Goal: Task Accomplishment & Management: Use online tool/utility

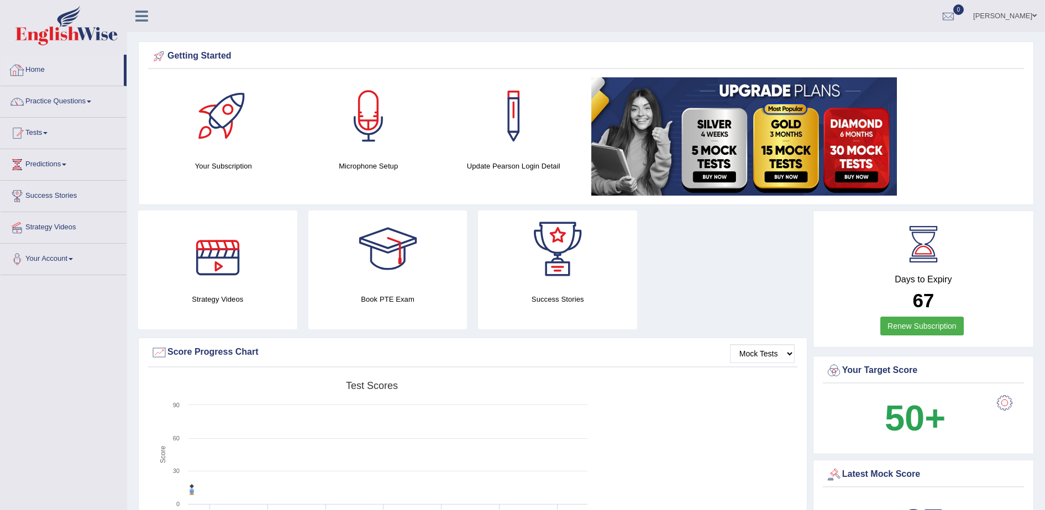
click at [60, 98] on link "Practice Questions" at bounding box center [64, 100] width 126 height 28
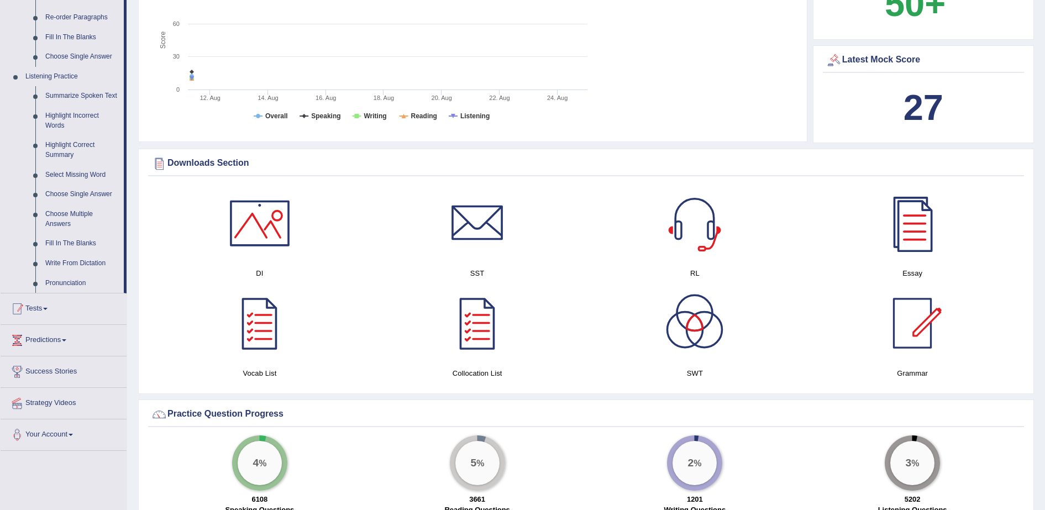
click at [47, 308] on span at bounding box center [45, 309] width 4 height 2
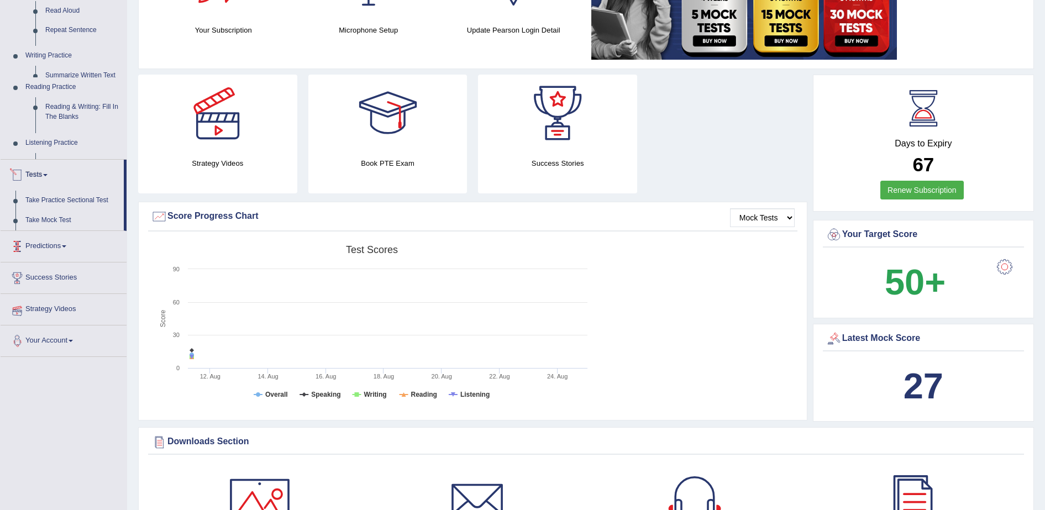
scroll to position [122, 0]
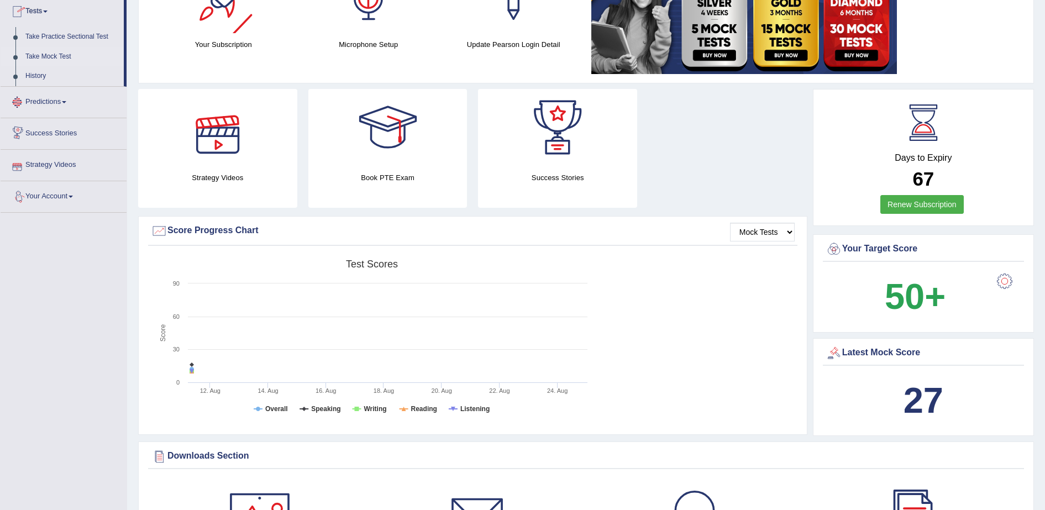
click at [70, 55] on link "Take Mock Test" at bounding box center [71, 57] width 103 height 20
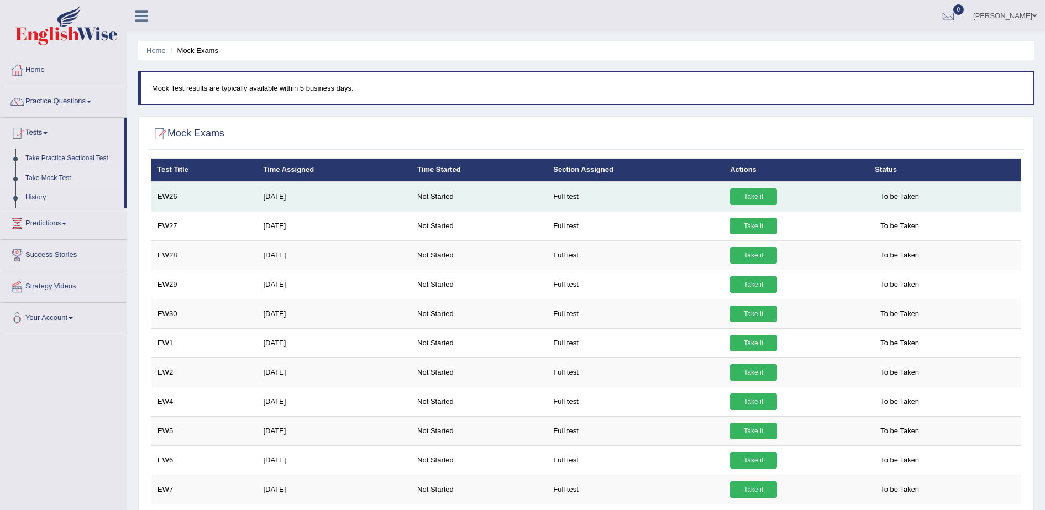
click at [758, 196] on link "Take it" at bounding box center [753, 196] width 47 height 17
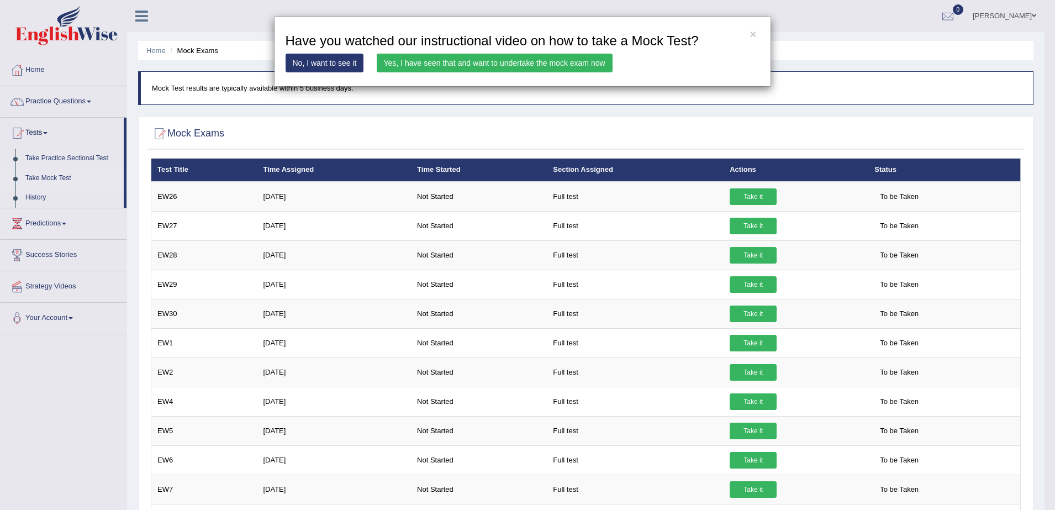
click at [535, 60] on link "Yes, I have seen that and want to undertake the mock exam now" at bounding box center [495, 63] width 236 height 19
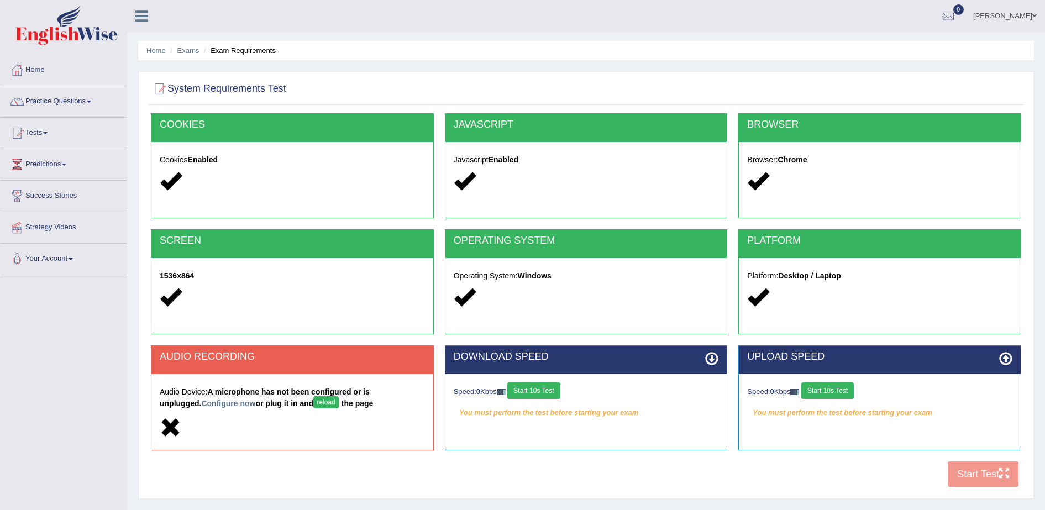
click at [551, 400] on div "Speed: 0 Kbps Start 10s Test" at bounding box center [586, 391] width 265 height 19
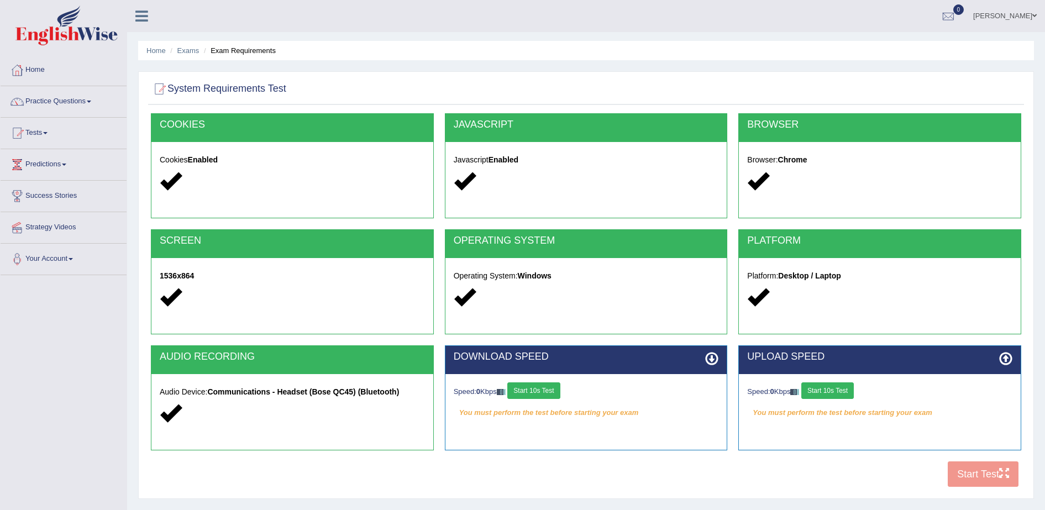
click at [548, 383] on button "Start 10s Test" at bounding box center [533, 390] width 52 height 17
click at [839, 390] on button "Start 10s Test" at bounding box center [827, 390] width 52 height 17
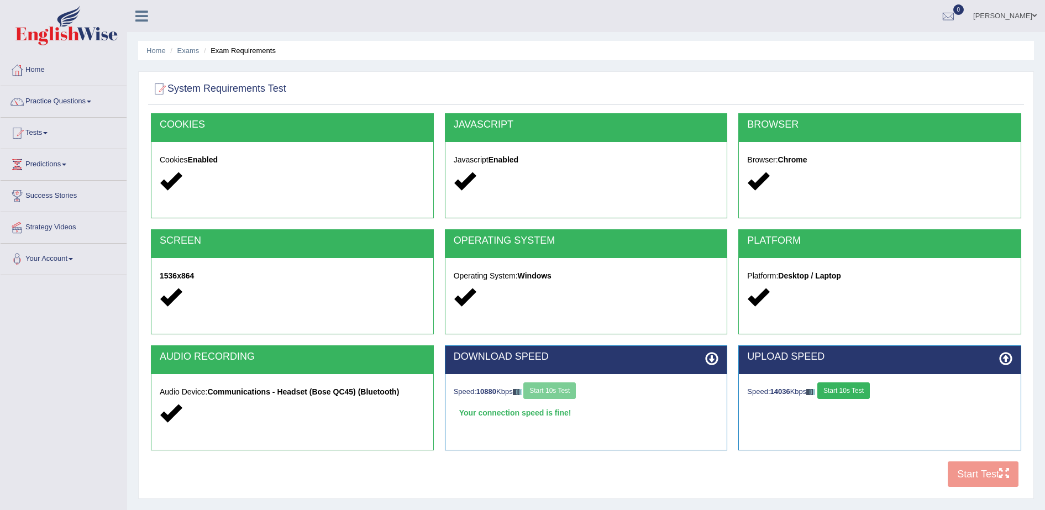
click at [986, 477] on div "COOKIES Cookies Enabled JAVASCRIPT Javascript Enabled BROWSER Browser: Chrome S…" at bounding box center [586, 303] width 876 height 380
click at [986, 477] on button "Start Test" at bounding box center [983, 473] width 71 height 25
click at [33, 133] on link "Tests" at bounding box center [64, 132] width 126 height 28
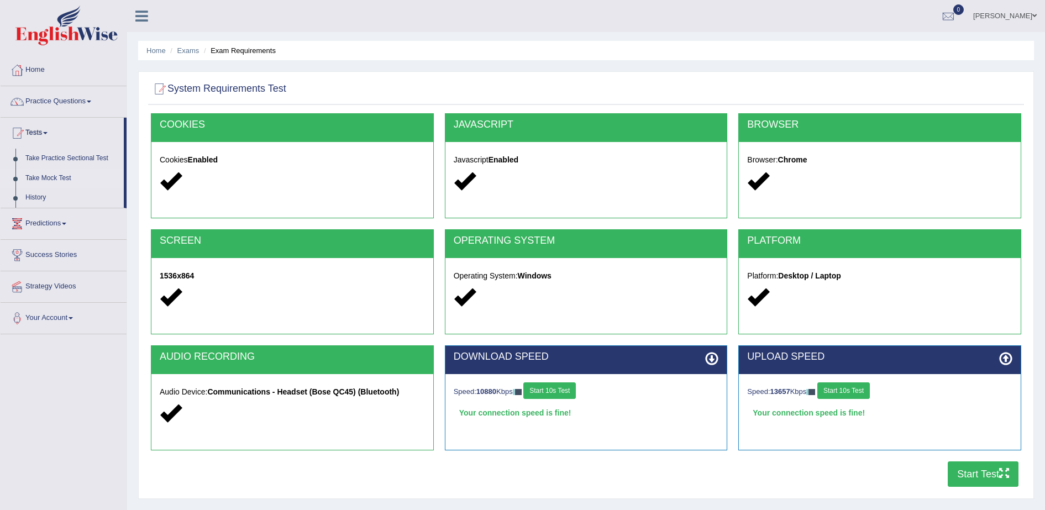
click at [46, 176] on link "Take Mock Test" at bounding box center [71, 179] width 103 height 20
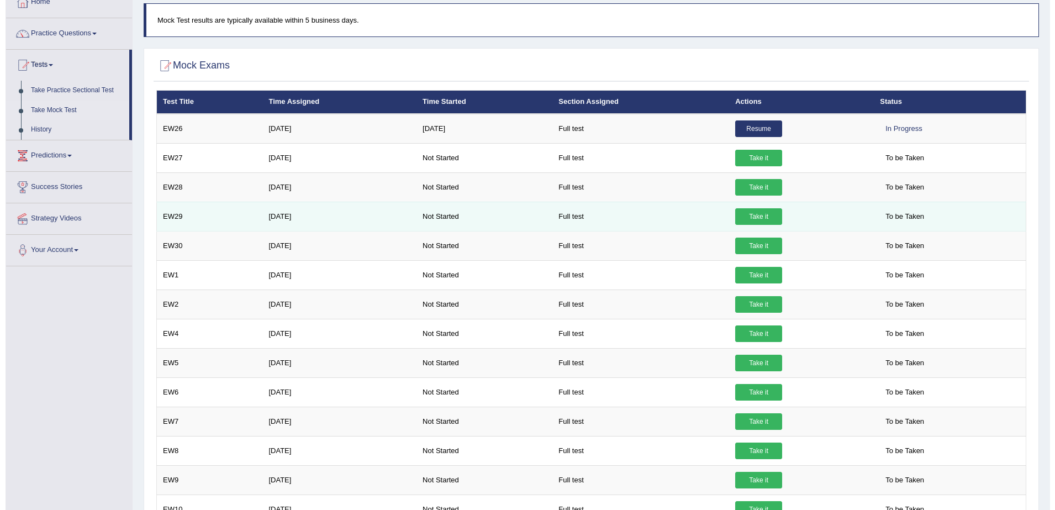
scroll to position [69, 0]
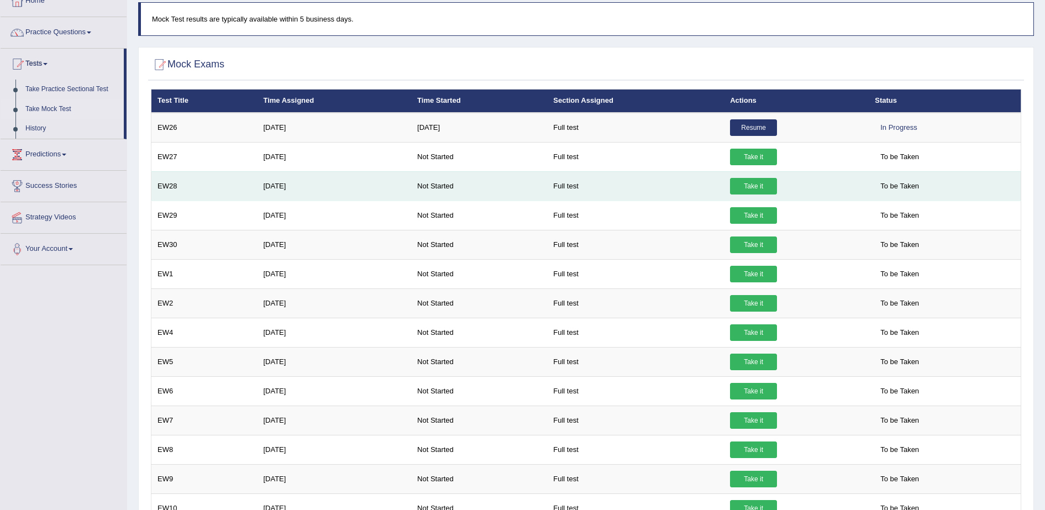
click at [762, 180] on link "Take it" at bounding box center [753, 186] width 47 height 17
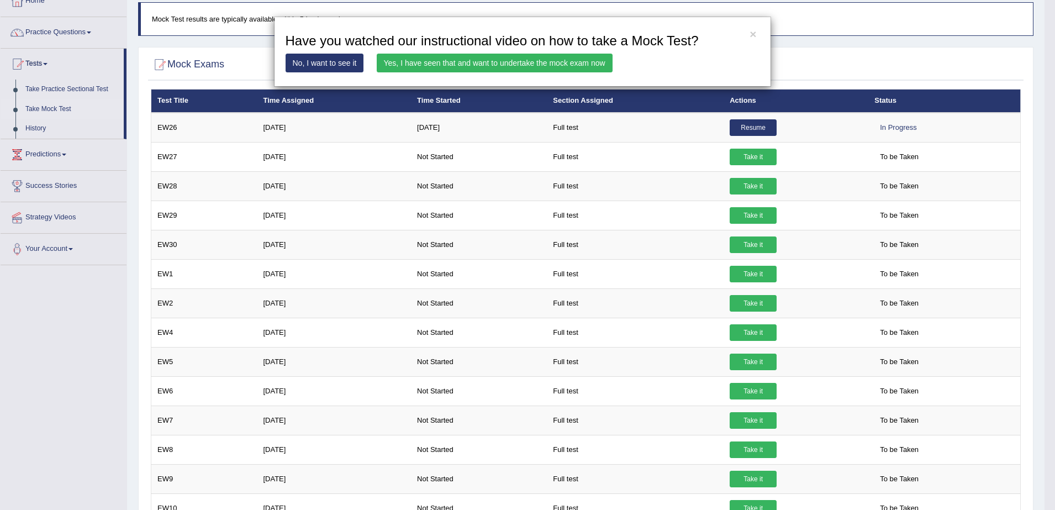
click at [423, 67] on link "Yes, I have seen that and want to undertake the mock exam now" at bounding box center [495, 63] width 236 height 19
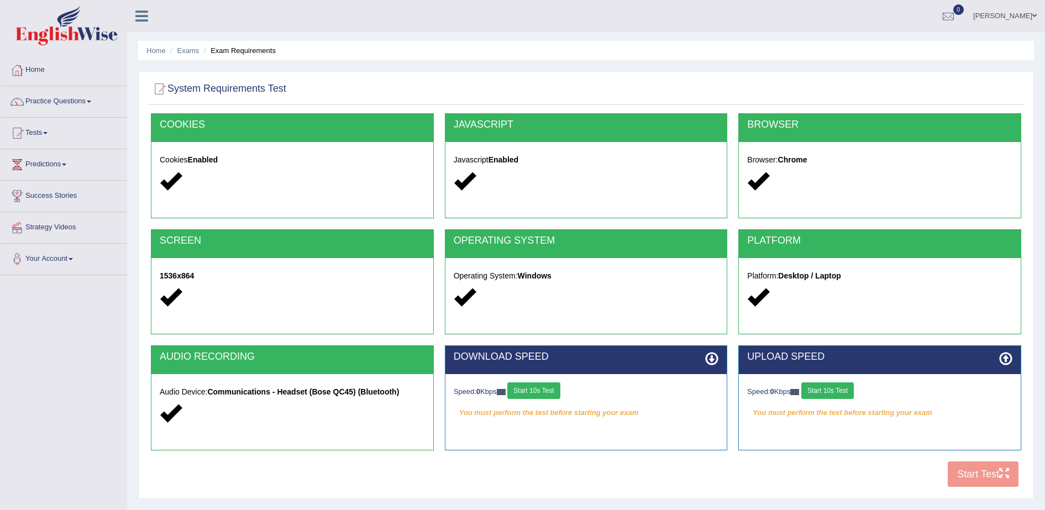
click at [547, 392] on button "Start 10s Test" at bounding box center [533, 390] width 52 height 17
click at [827, 395] on button "Start 10s Test" at bounding box center [827, 390] width 52 height 17
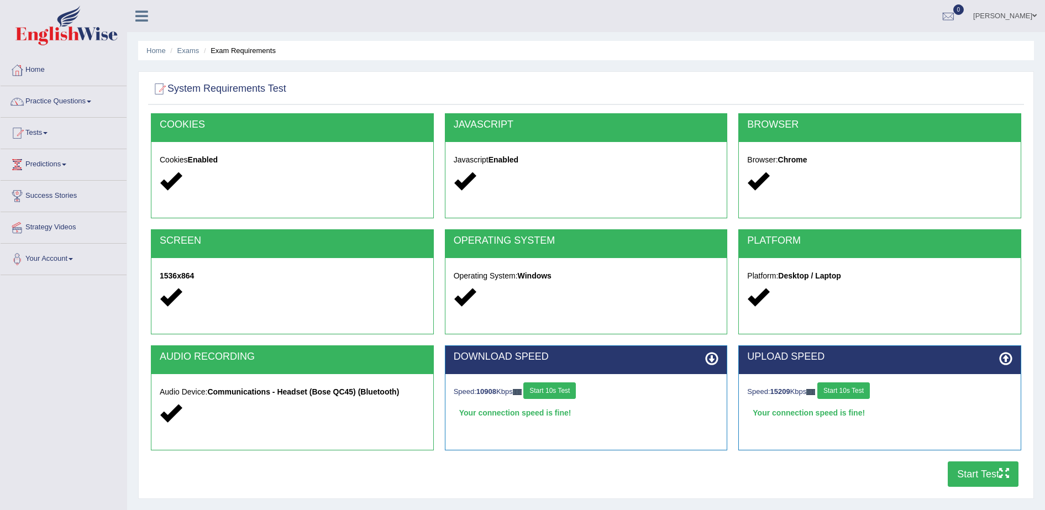
click at [954, 475] on button "Start Test" at bounding box center [983, 473] width 71 height 25
